Goal: Find contact information: Find contact information

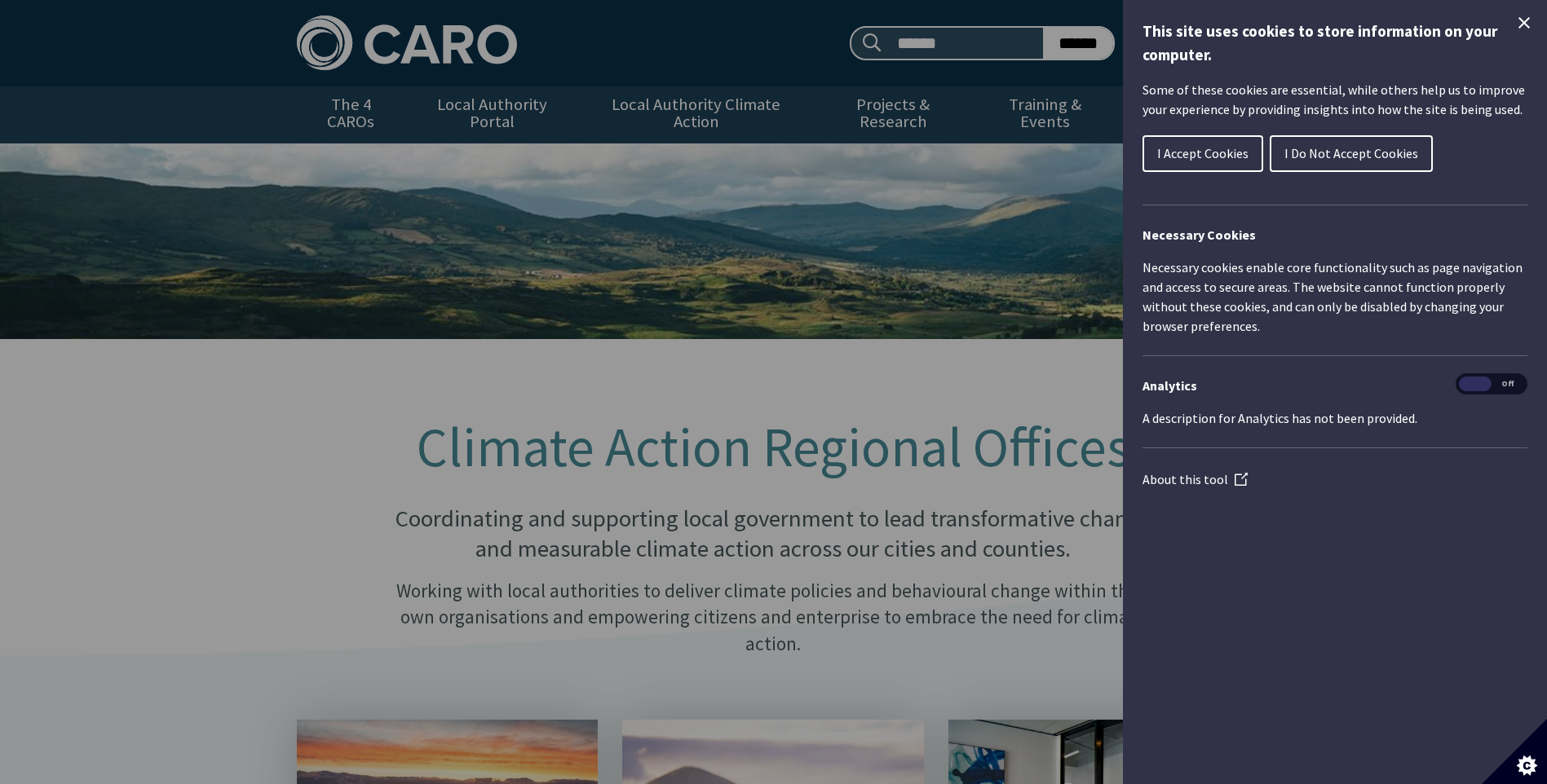
click at [1335, 157] on span "I Do Not Accept Cookies" at bounding box center [1350, 153] width 134 height 16
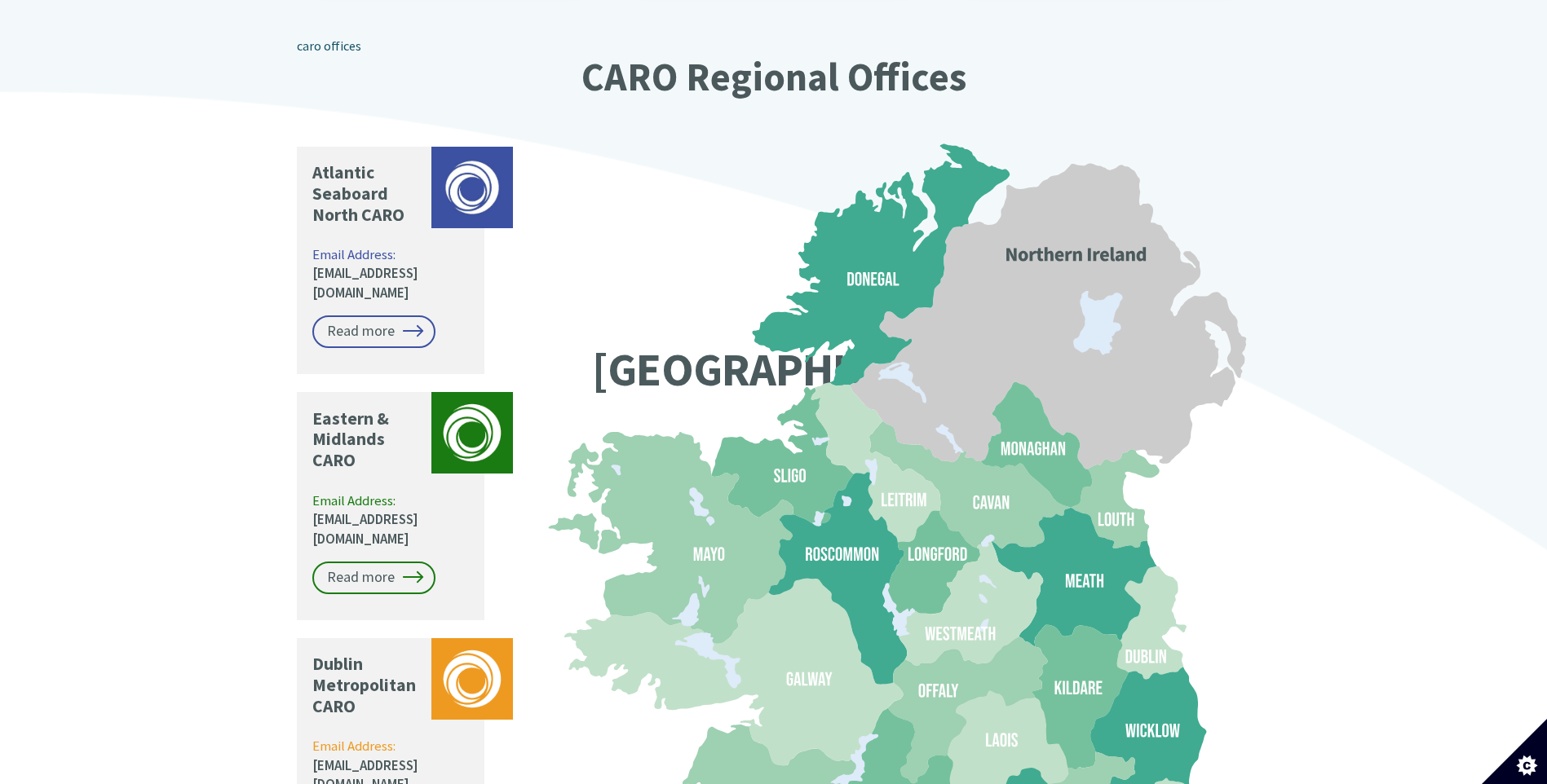
scroll to position [1207, 0]
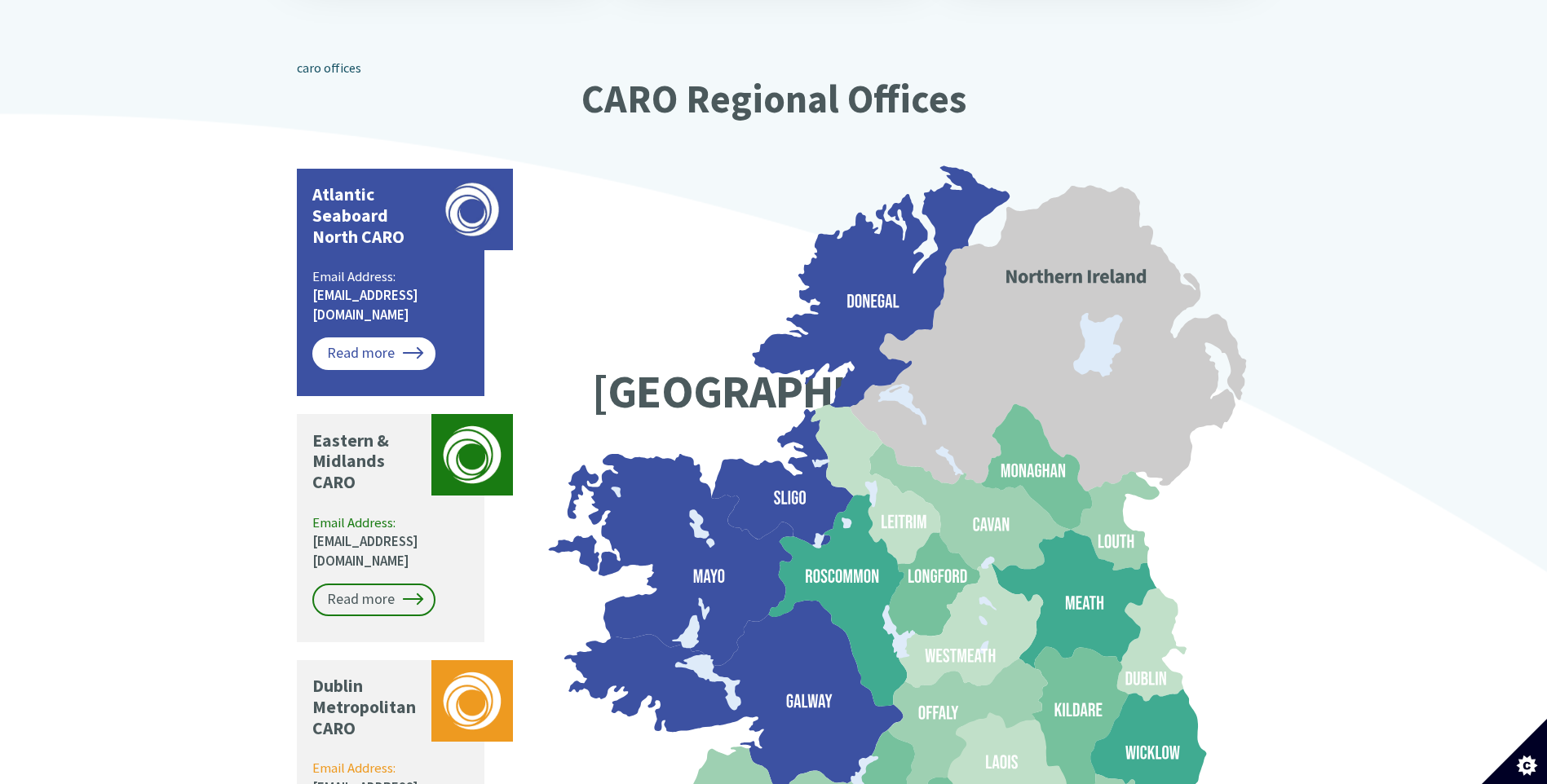
click at [371, 337] on link "Read more" at bounding box center [374, 353] width 123 height 33
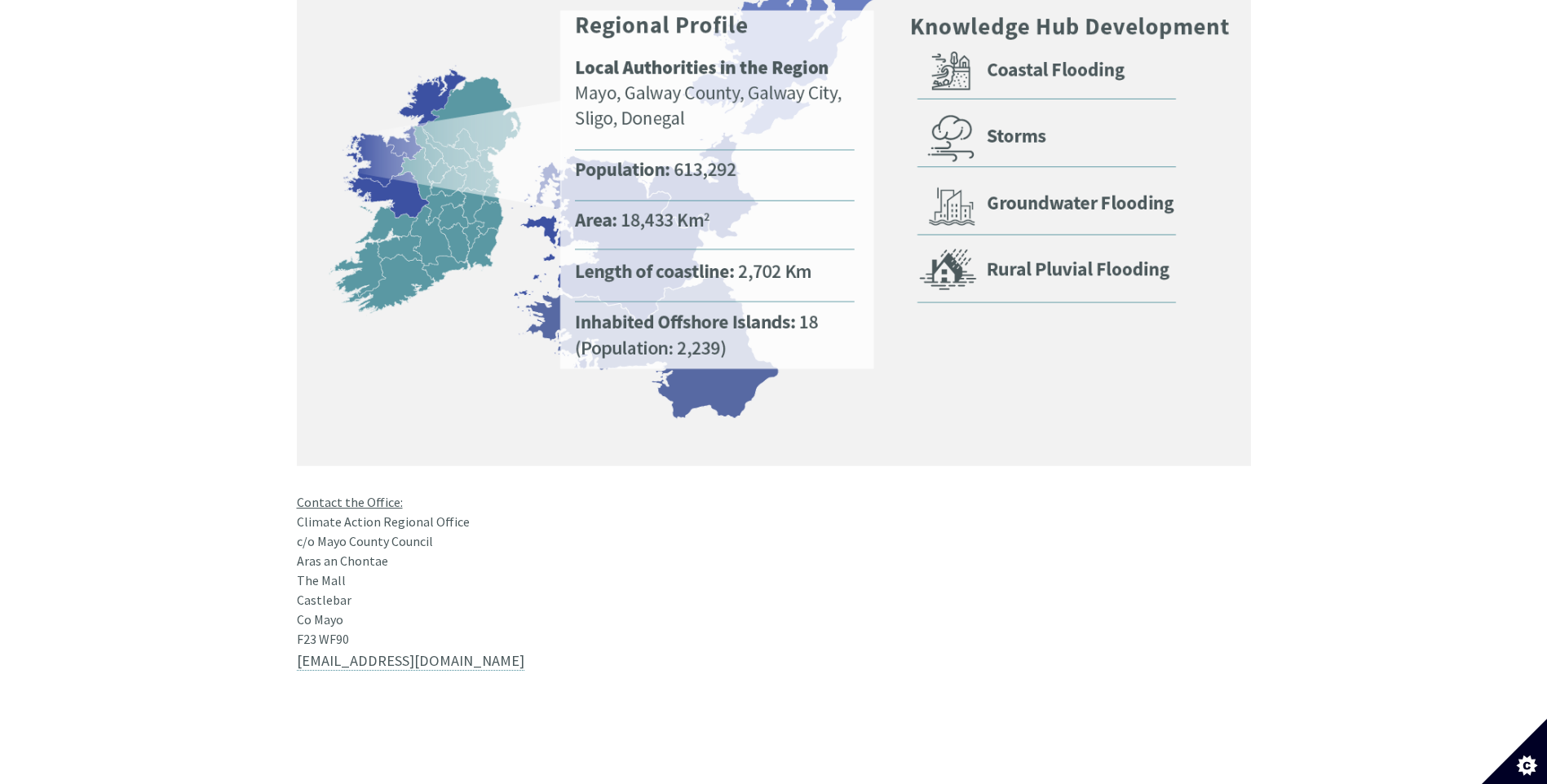
scroll to position [1142, 0]
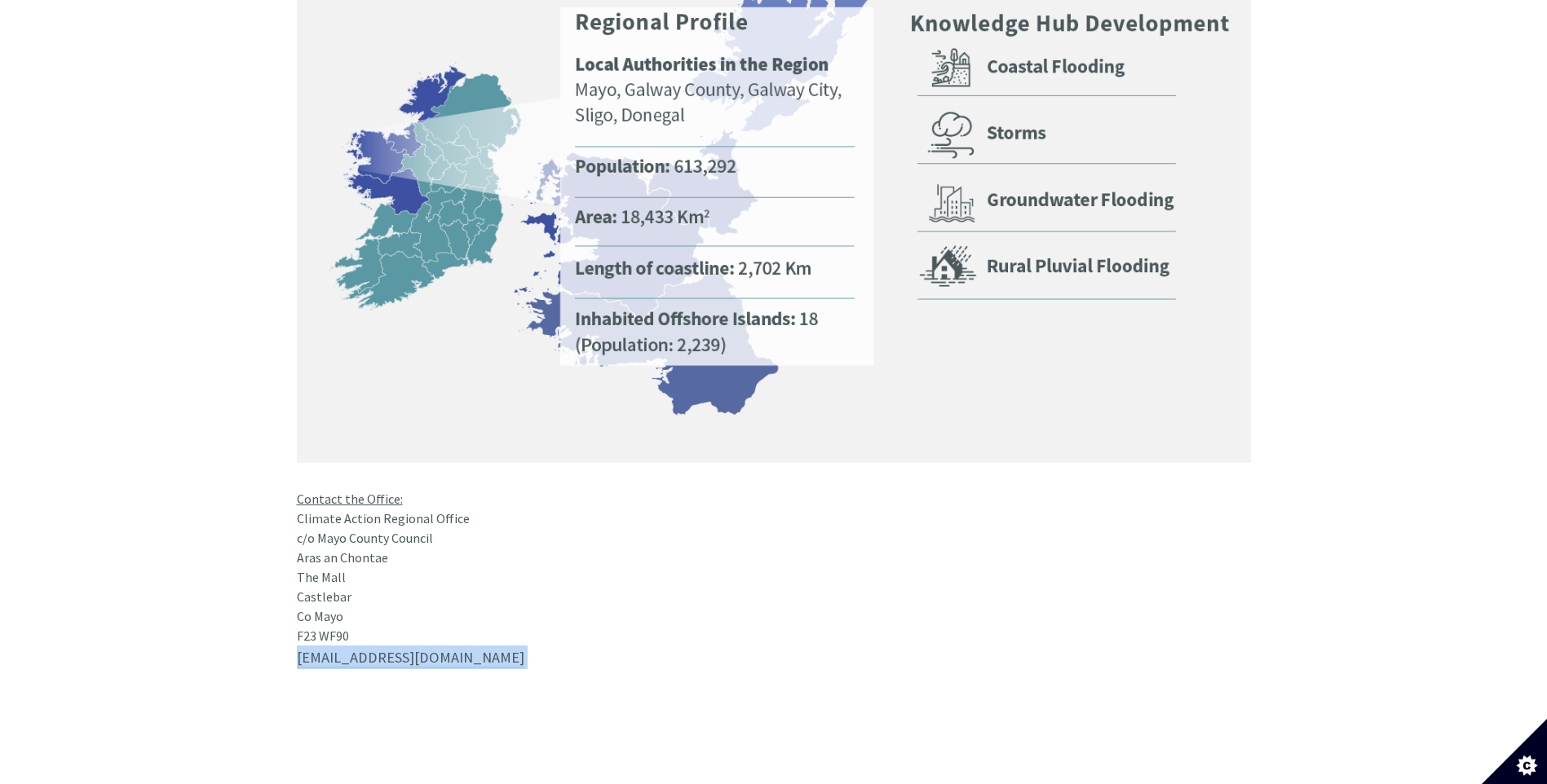
drag, startPoint x: 417, startPoint y: 613, endPoint x: 299, endPoint y: 613, distance: 118.0
click at [299, 645] on p "[EMAIL_ADDRESS][DOMAIN_NAME]" at bounding box center [774, 669] width 954 height 48
drag, startPoint x: 299, startPoint y: 613, endPoint x: 352, endPoint y: 620, distance: 53.5
copy p "[EMAIL_ADDRESS][DOMAIN_NAME]"
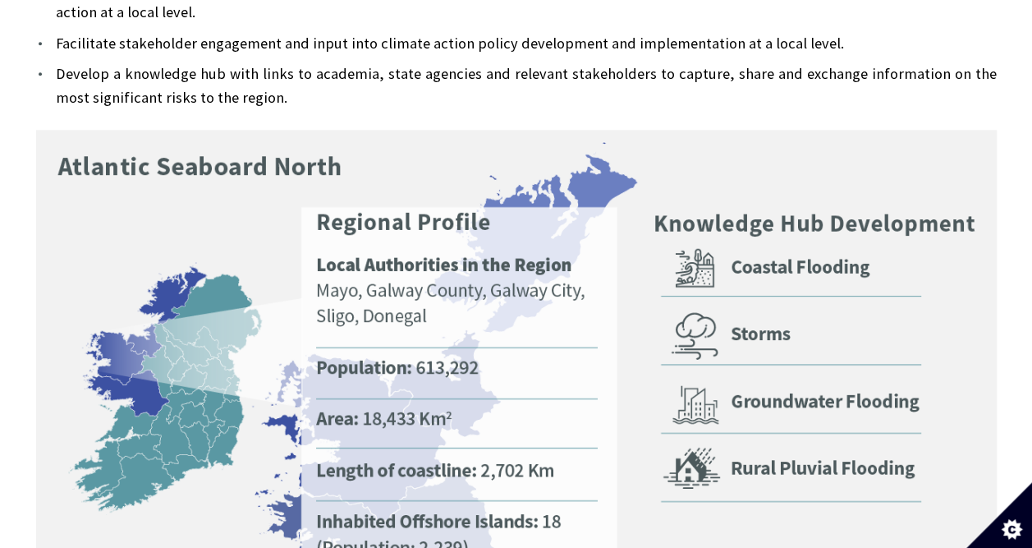
scroll to position [974, 0]
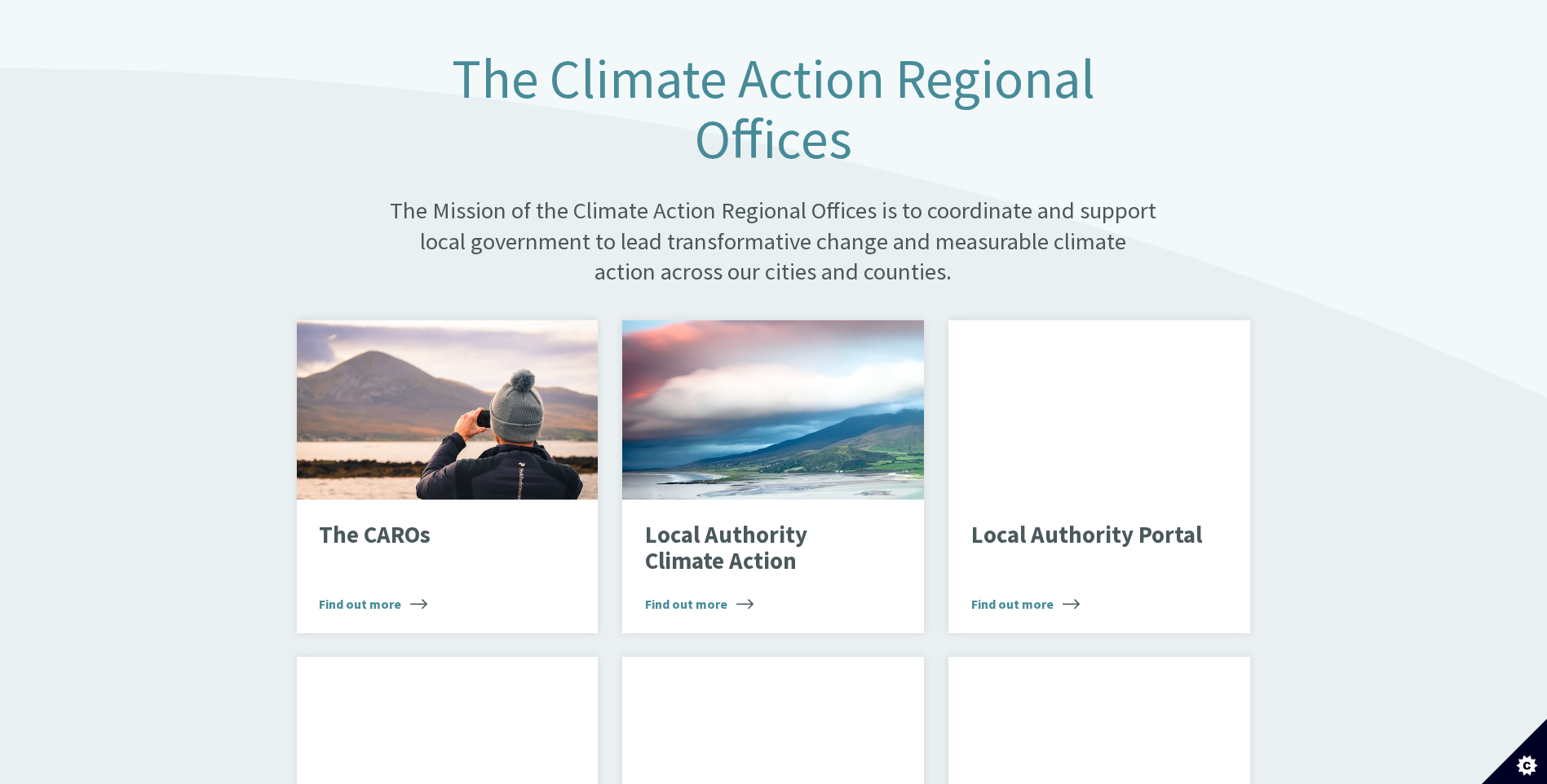
scroll to position [814, 0]
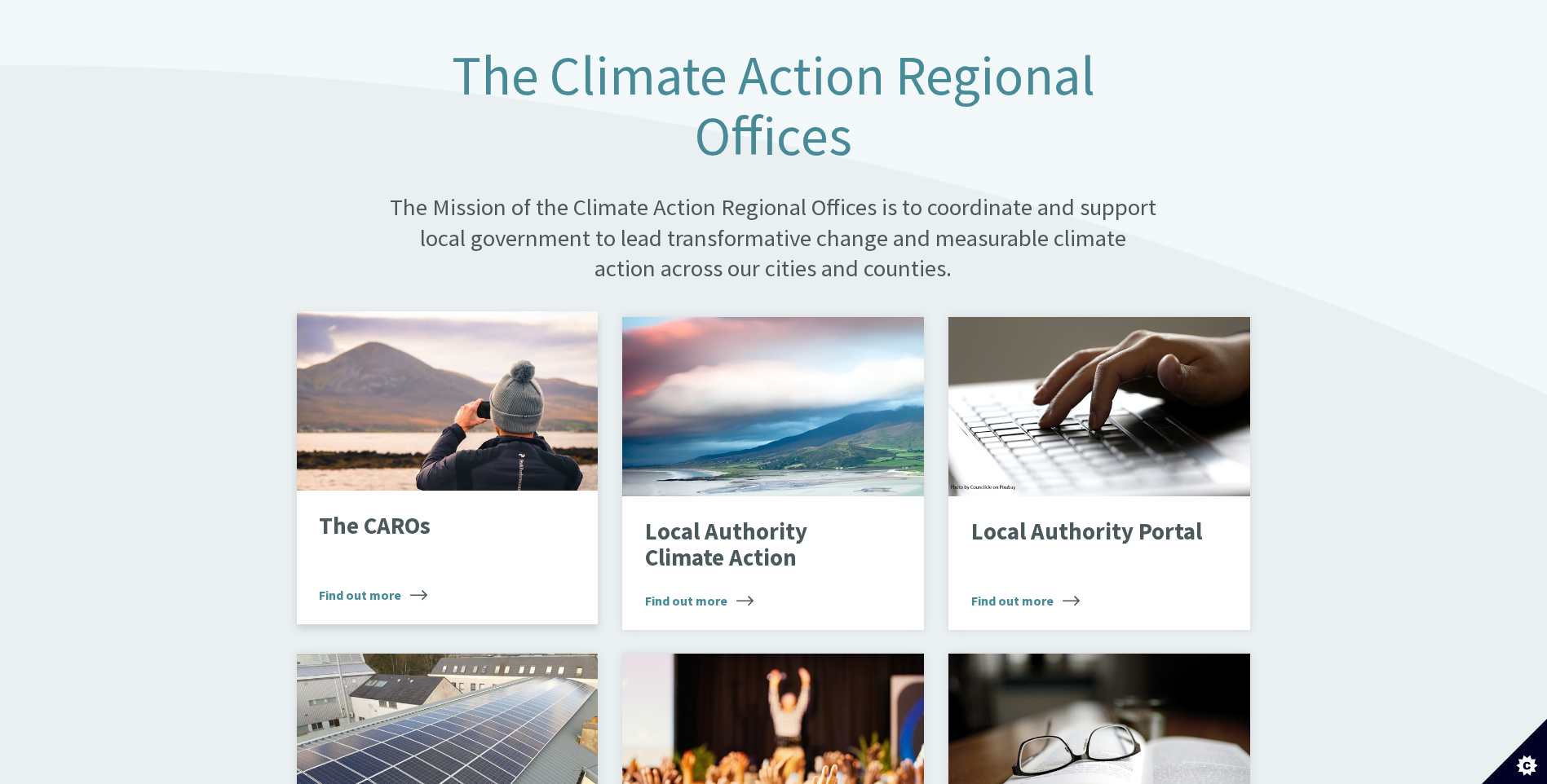
click at [390, 513] on p "The CAROs" at bounding box center [434, 526] width 231 height 26
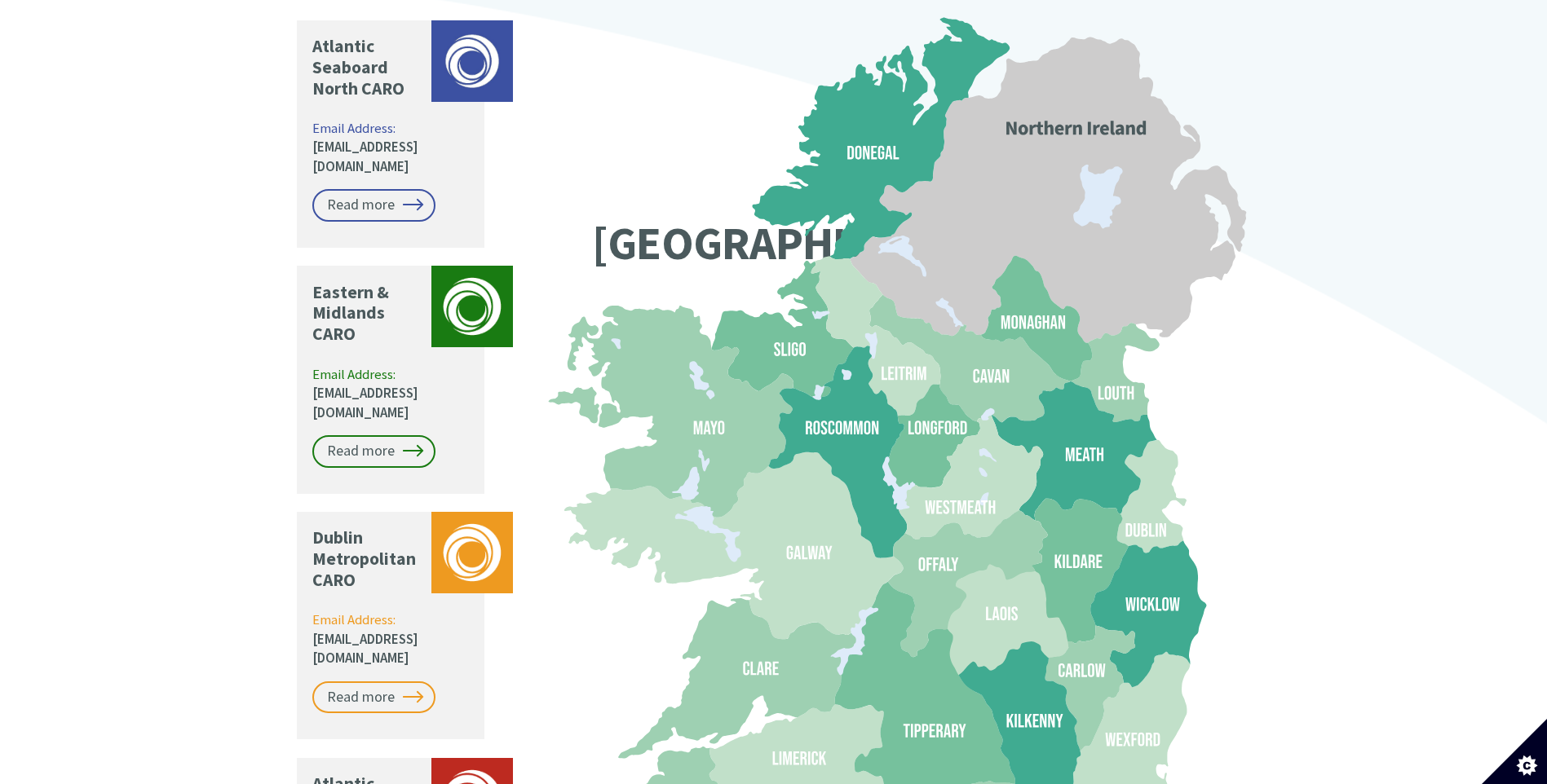
scroll to position [1368, 0]
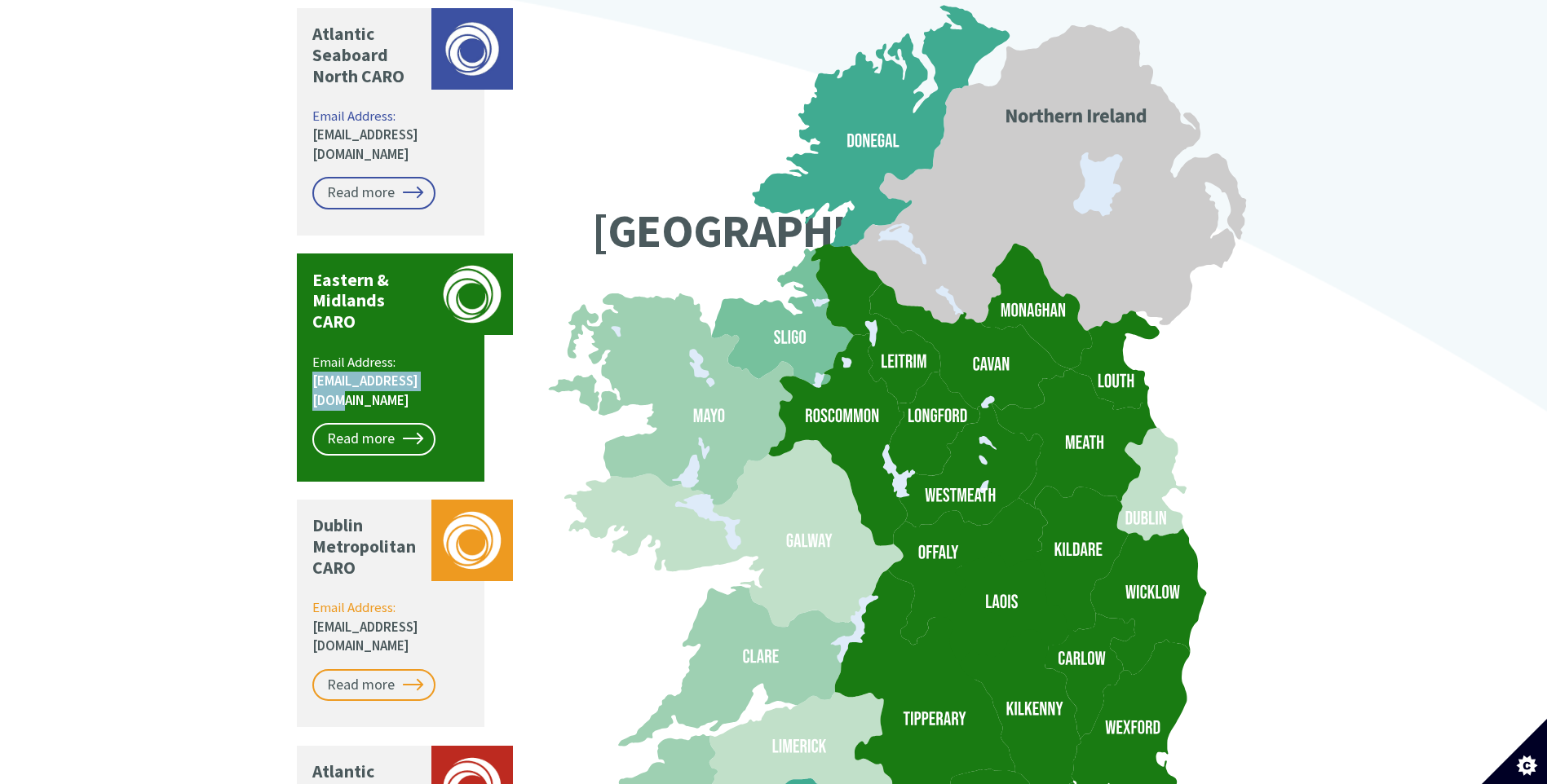
drag, startPoint x: 434, startPoint y: 320, endPoint x: 310, endPoint y: 317, distance: 124.0
click at [310, 317] on div "Eastern & Midlands CARO Email Address: [EMAIL_ADDRESS][DOMAIN_NAME] Read more" at bounding box center [390, 366] width 188 height 227
drag, startPoint x: 310, startPoint y: 317, endPoint x: 387, endPoint y: 322, distance: 77.2
copy link "[EMAIL_ADDRESS][DOMAIN_NAME]"
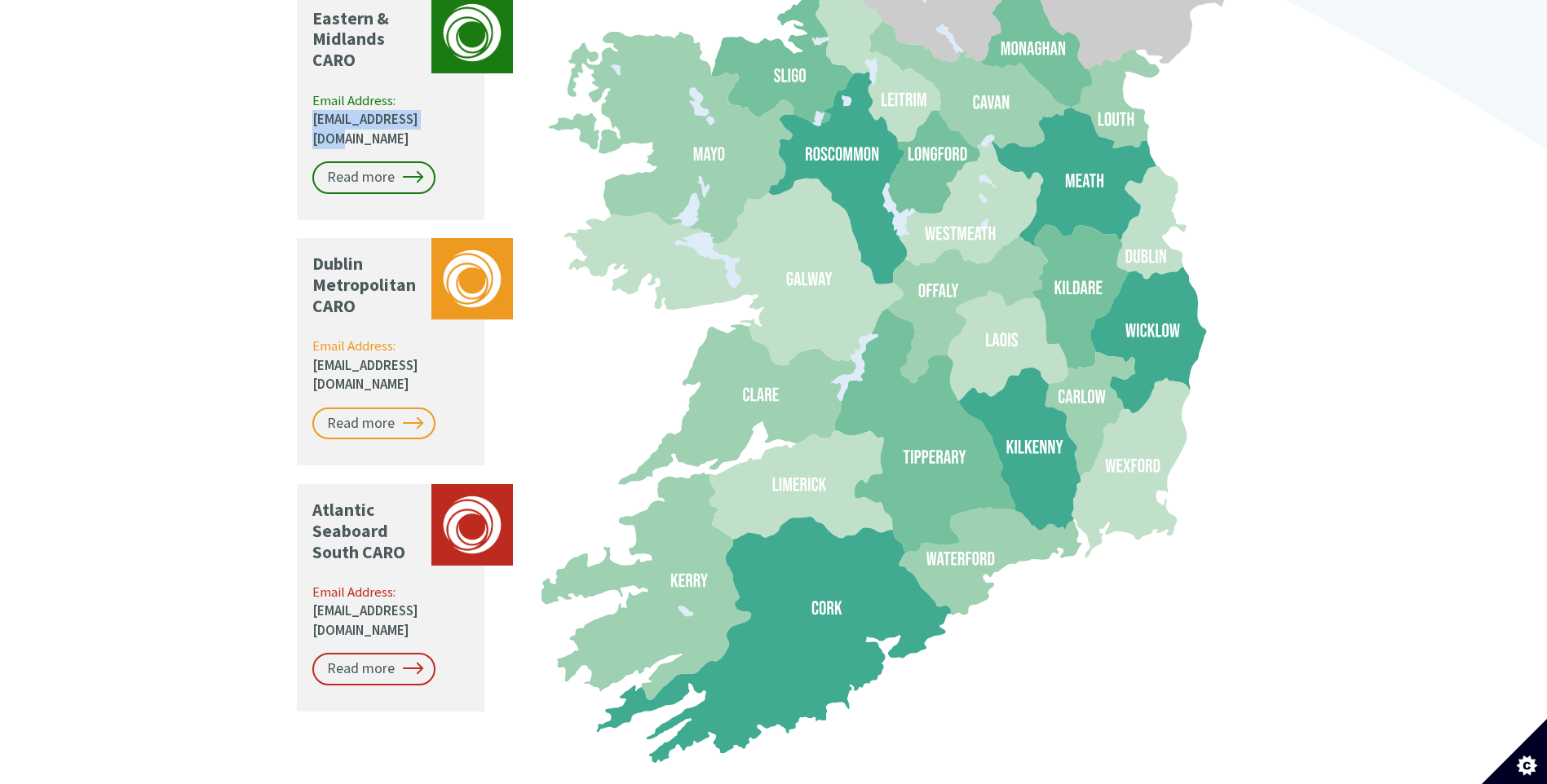
scroll to position [1635, 0]
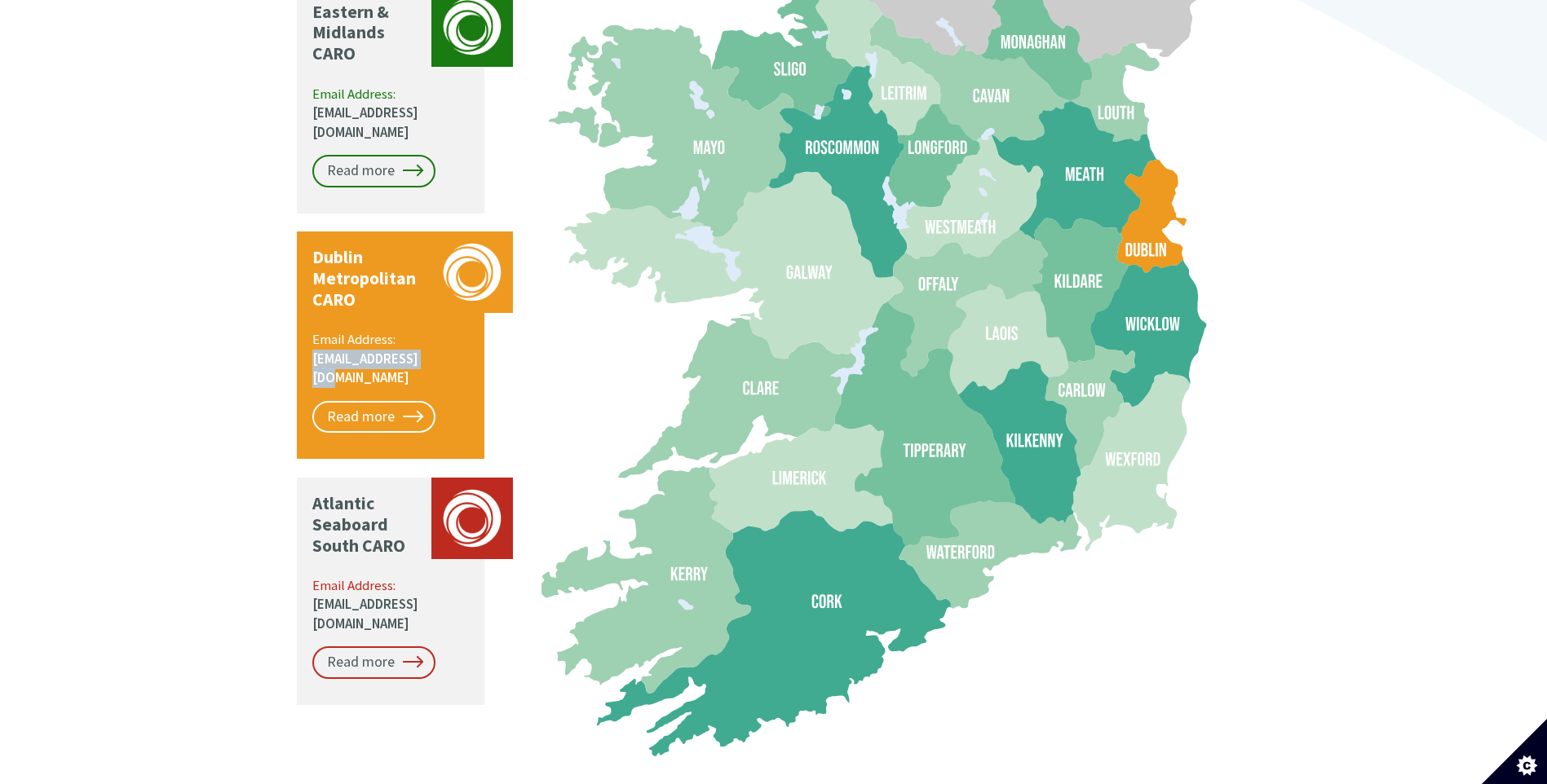
drag, startPoint x: 426, startPoint y: 279, endPoint x: 309, endPoint y: 286, distance: 117.2
click at [309, 286] on div "Dublin Metropolitan CARO Email Address: [EMAIL_ADDRESS][DOMAIN_NAME] Read more" at bounding box center [390, 344] width 188 height 227
drag, startPoint x: 309, startPoint y: 286, endPoint x: 400, endPoint y: 281, distance: 91.1
copy link "[EMAIL_ADDRESS][DOMAIN_NAME]"
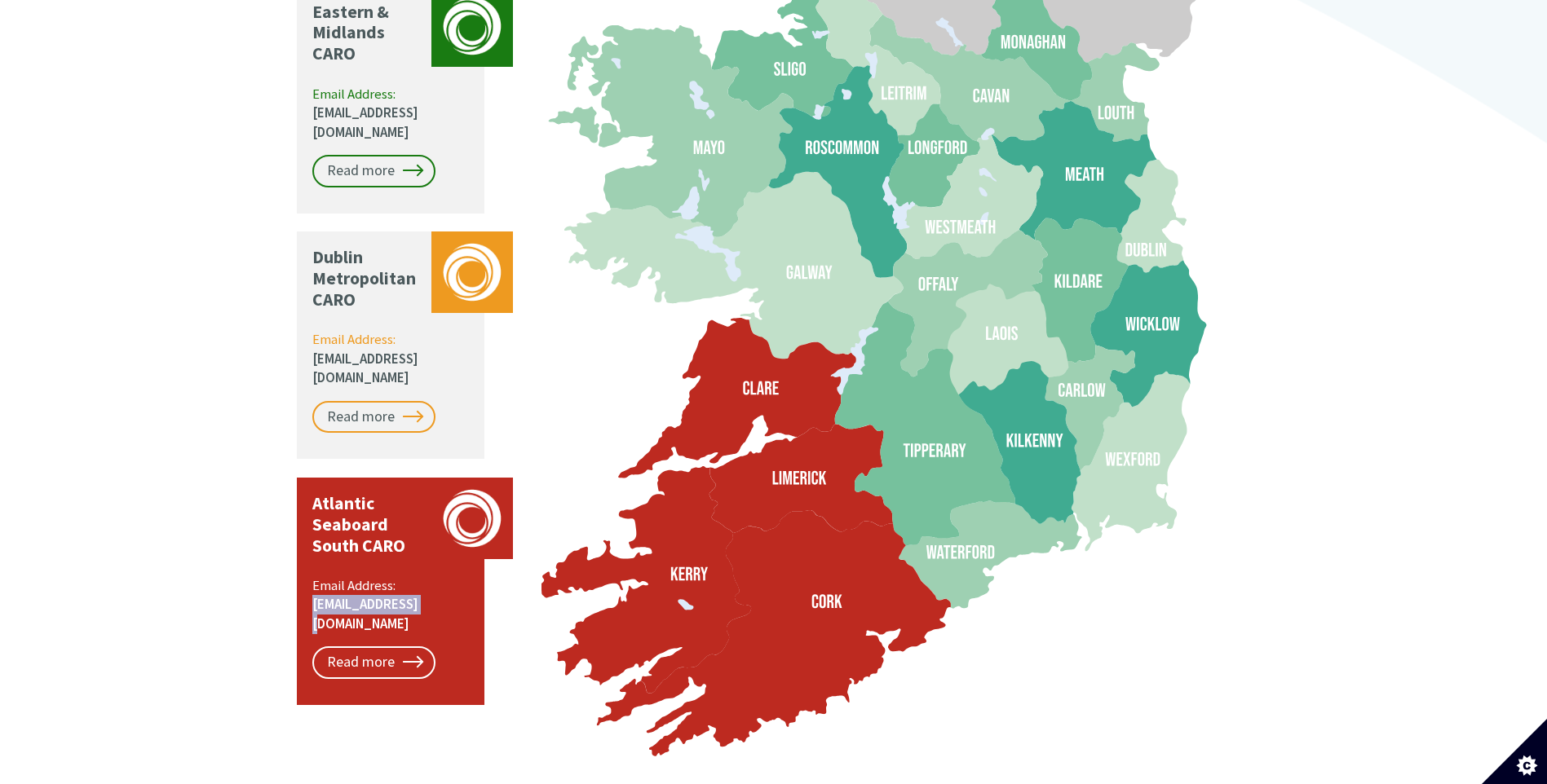
drag, startPoint x: 423, startPoint y: 501, endPoint x: 308, endPoint y: 504, distance: 115.0
click at [308, 504] on div "Atlantic Seaboard South CARO Email Address: [EMAIL_ADDRESS][DOMAIN_NAME] Read m…" at bounding box center [390, 590] width 188 height 227
drag, startPoint x: 308, startPoint y: 504, endPoint x: 397, endPoint y: 507, distance: 89.1
copy link "[EMAIL_ADDRESS][DOMAIN_NAME]"
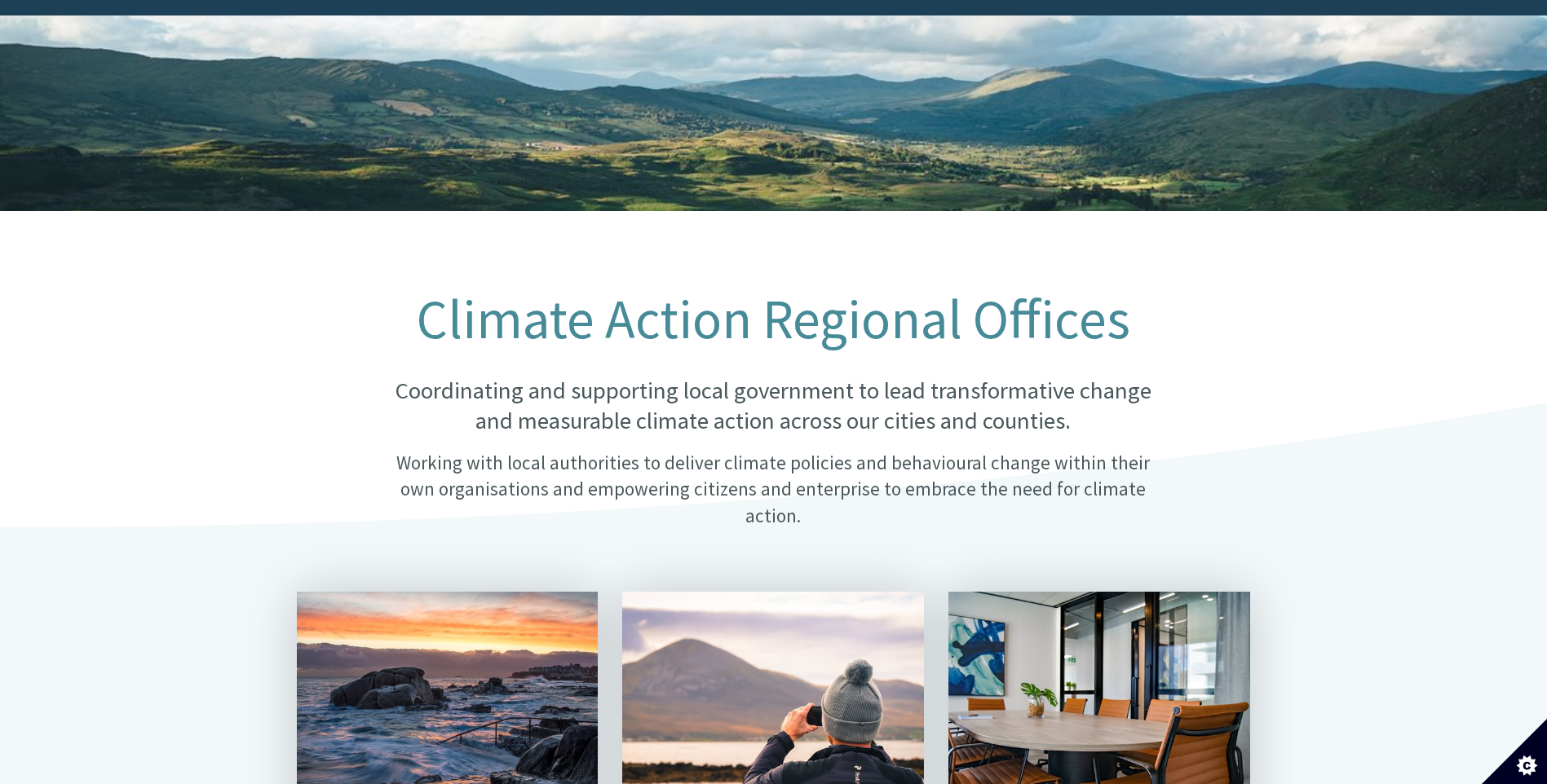
scroll to position [0, 0]
